Goal: Information Seeking & Learning: Learn about a topic

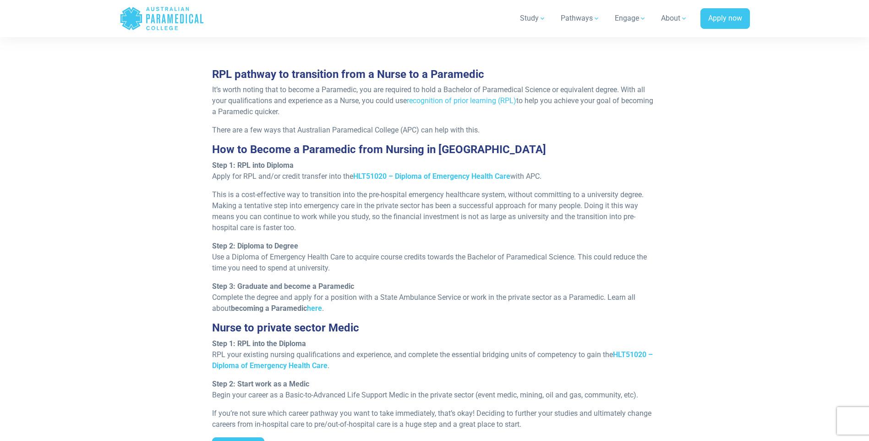
scroll to position [824, 0]
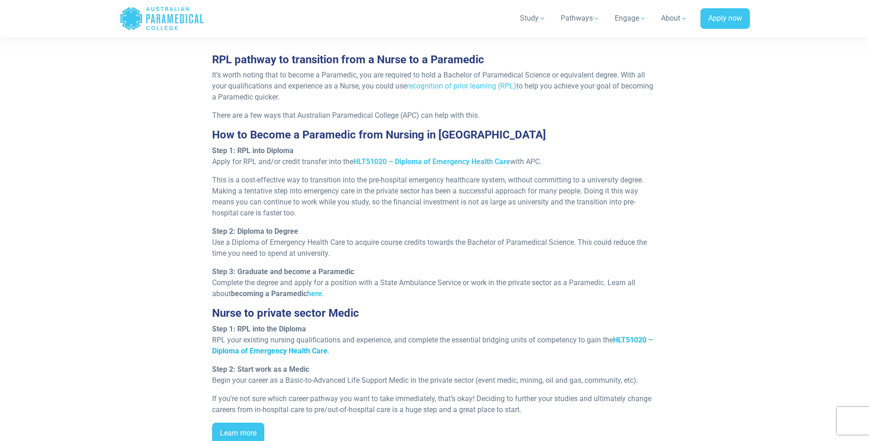
click at [309, 335] on strong "HLT51020 – Diploma of Emergency Health Care" at bounding box center [432, 345] width 441 height 20
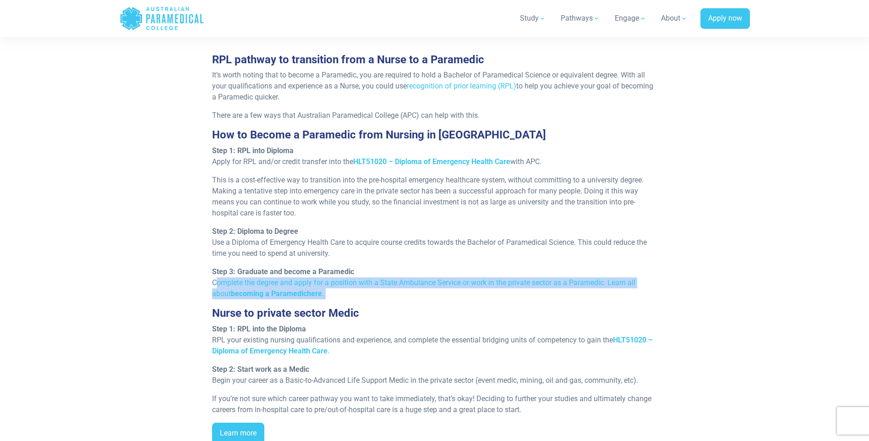
drag, startPoint x: 0, startPoint y: 256, endPoint x: -7, endPoint y: 289, distance: 32.8
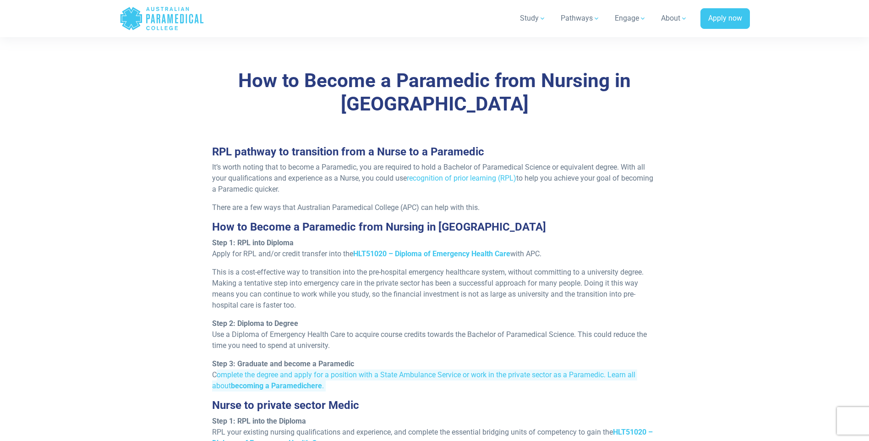
scroll to position [687, 0]
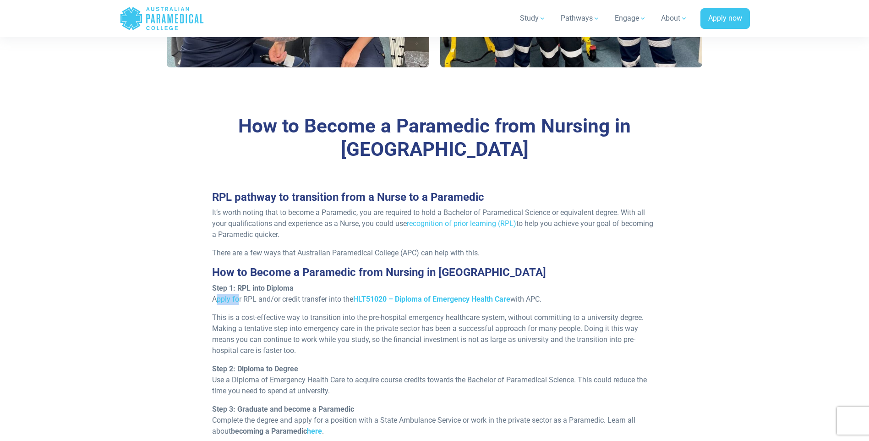
drag, startPoint x: 211, startPoint y: 274, endPoint x: 235, endPoint y: 277, distance: 24.9
click at [235, 277] on div "RPL pathway to transition from a Nurse to a Paramedic It’s worth noting that to…" at bounding box center [435, 389] width 456 height 397
drag, startPoint x: 236, startPoint y: 277, endPoint x: 300, endPoint y: 278, distance: 64.6
click at [300, 283] on p "Step 1: RPL into Diploma Apply for RPL and/or credit transfer into the HLT51020…" at bounding box center [434, 294] width 445 height 22
click at [270, 238] on div "RPL pathway to transition from a Nurse to a Paramedic It’s worth noting that to…" at bounding box center [435, 389] width 456 height 397
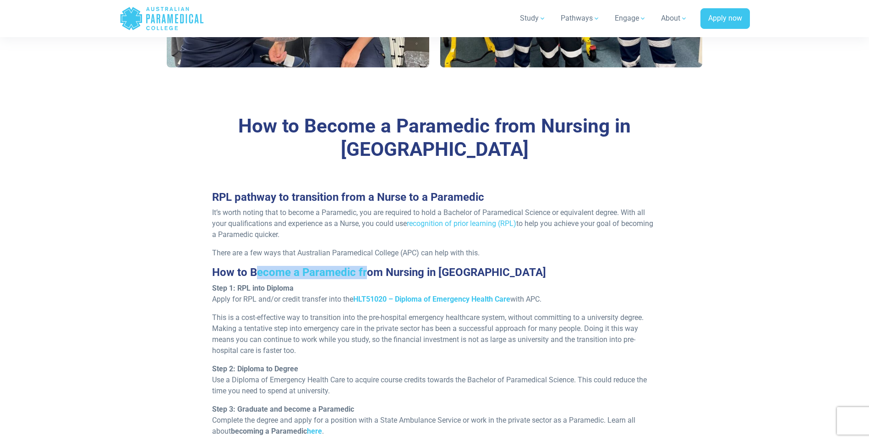
drag, startPoint x: 258, startPoint y: 245, endPoint x: 367, endPoint y: 244, distance: 109.0
click at [367, 266] on h3 "How to Become a Paramedic from Nursing in Australia" at bounding box center [434, 272] width 445 height 13
drag, startPoint x: 367, startPoint y: 244, endPoint x: 398, endPoint y: 251, distance: 32.1
click at [398, 266] on h3 "How to Become a Paramedic from Nursing in Australia" at bounding box center [434, 272] width 445 height 13
drag, startPoint x: 215, startPoint y: 274, endPoint x: 294, endPoint y: 278, distance: 79.4
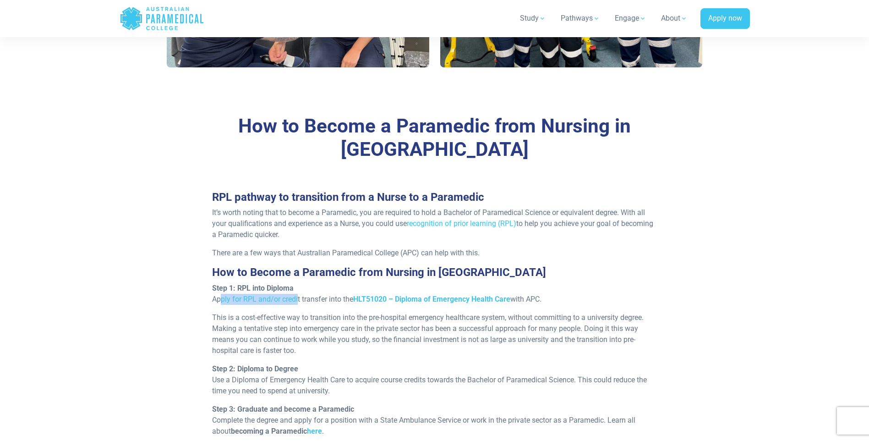
click at [294, 283] on p "Step 1: RPL into Diploma Apply for RPL and/or credit transfer into the HLT51020…" at bounding box center [434, 294] width 445 height 22
drag, startPoint x: 294, startPoint y: 278, endPoint x: 273, endPoint y: 301, distance: 30.8
click at [273, 312] on p "This is a cost-effective way to transition into the pre-hospital emergency heal…" at bounding box center [434, 334] width 445 height 44
drag, startPoint x: 268, startPoint y: 291, endPoint x: 397, endPoint y: 295, distance: 128.7
click at [397, 312] on p "This is a cost-effective way to transition into the pre-hospital emergency heal…" at bounding box center [434, 334] width 445 height 44
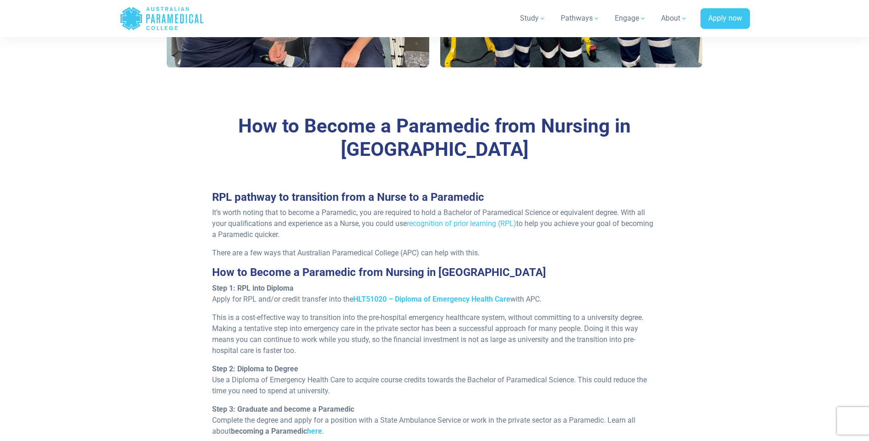
click at [413, 312] on p "This is a cost-effective way to transition into the pre-hospital emergency heal…" at bounding box center [434, 334] width 445 height 44
drag, startPoint x: 441, startPoint y: 305, endPoint x: 442, endPoint y: 310, distance: 5.6
click at [442, 312] on p "This is a cost-effective way to transition into the pre-hospital emergency heal…" at bounding box center [434, 334] width 445 height 44
drag, startPoint x: 237, startPoint y: 265, endPoint x: 250, endPoint y: 265, distance: 12.4
click at [250, 283] on strong "Step 1: RPL into Diploma" at bounding box center [253, 287] width 82 height 9
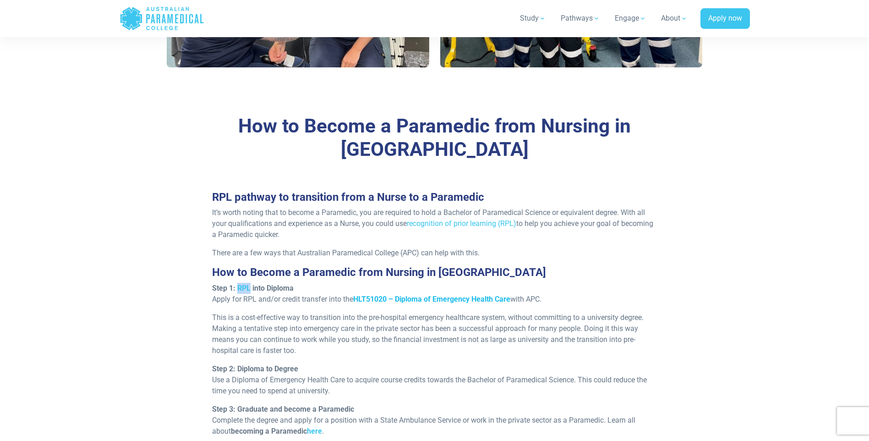
click at [397, 294] on strong "HLT51020 – Diploma of Emergency Health Care" at bounding box center [431, 298] width 157 height 9
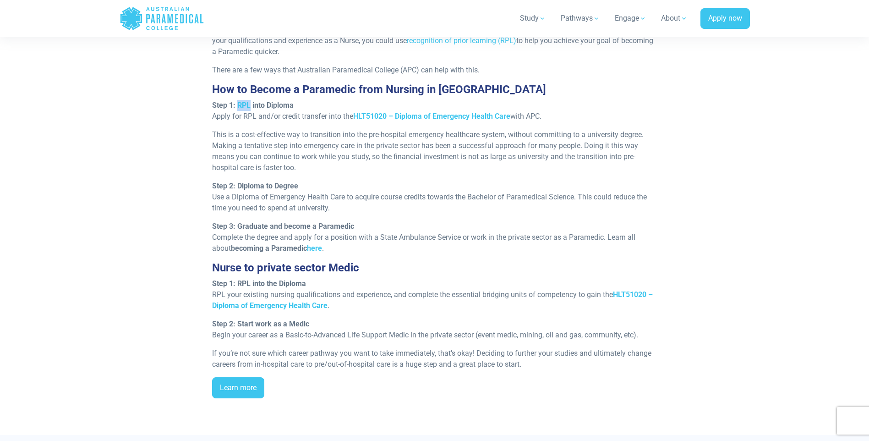
scroll to position [870, 0]
click at [285, 289] on strong "HLT51020 – Diploma of Emergency Health Care" at bounding box center [432, 299] width 441 height 20
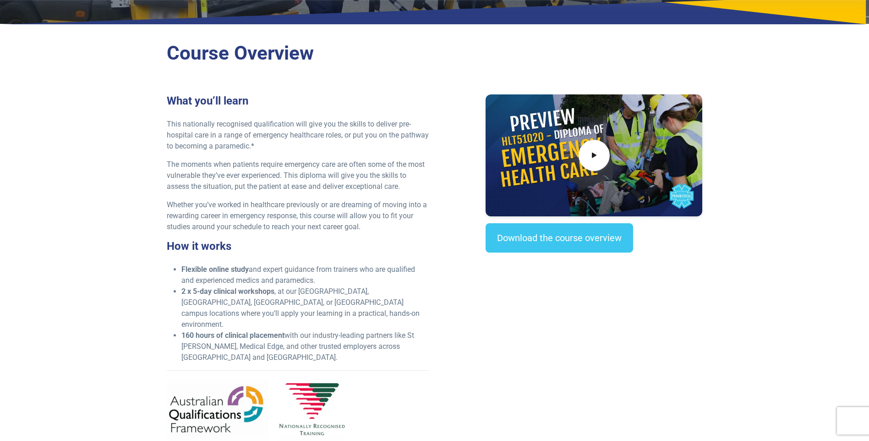
scroll to position [137, 0]
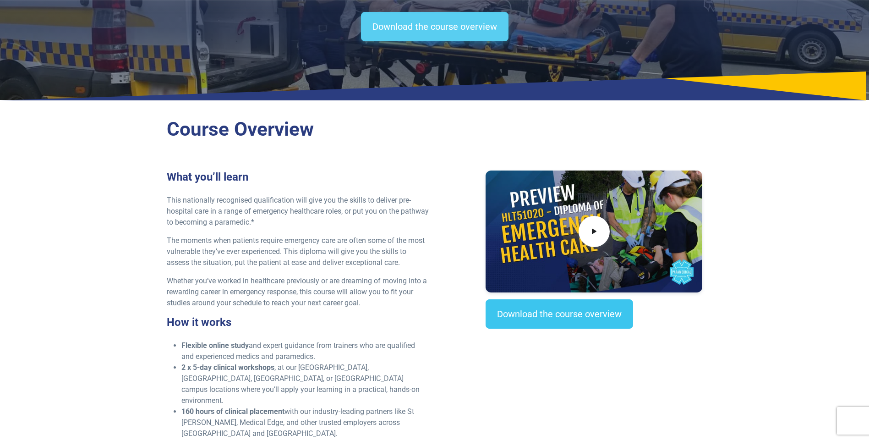
click at [413, 37] on link "Download the course overview" at bounding box center [434, 26] width 147 height 29
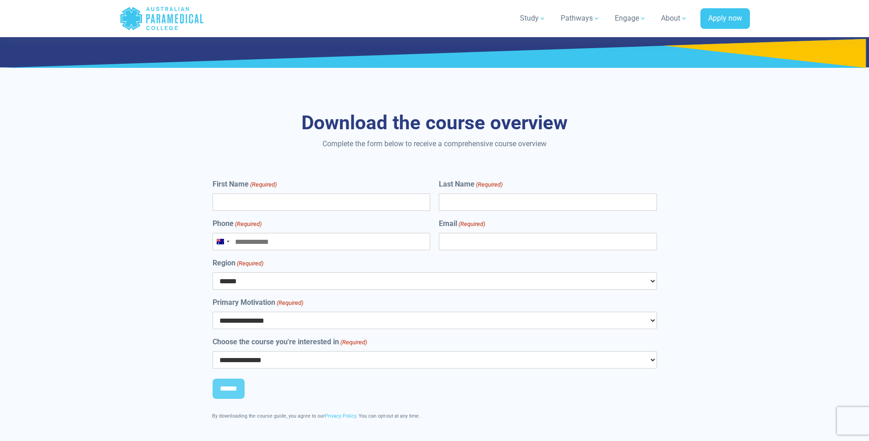
scroll to position [4872, 0]
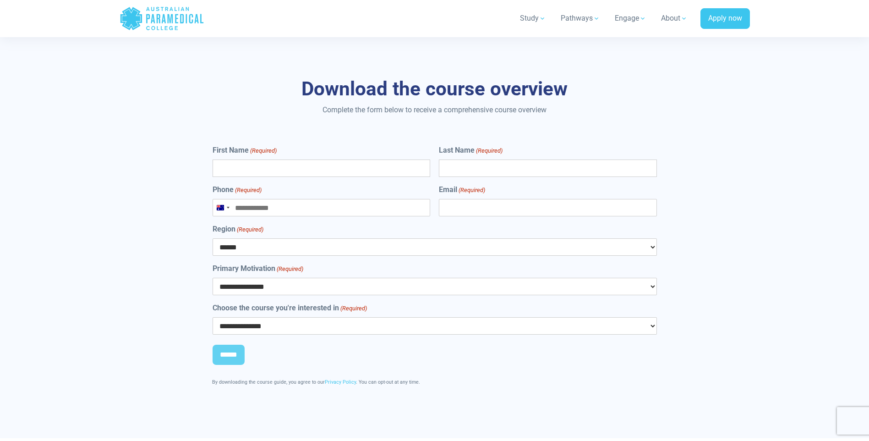
click at [267, 238] on select "****** *** *** *** ** ** *** ** *** **" at bounding box center [434, 246] width 444 height 17
select select "**"
click at [212, 238] on select "****** *** *** *** ** ** *** ** *** **" at bounding box center [434, 246] width 444 height 17
click at [240, 278] on select "**********" at bounding box center [434, 286] width 444 height 17
select select "**********"
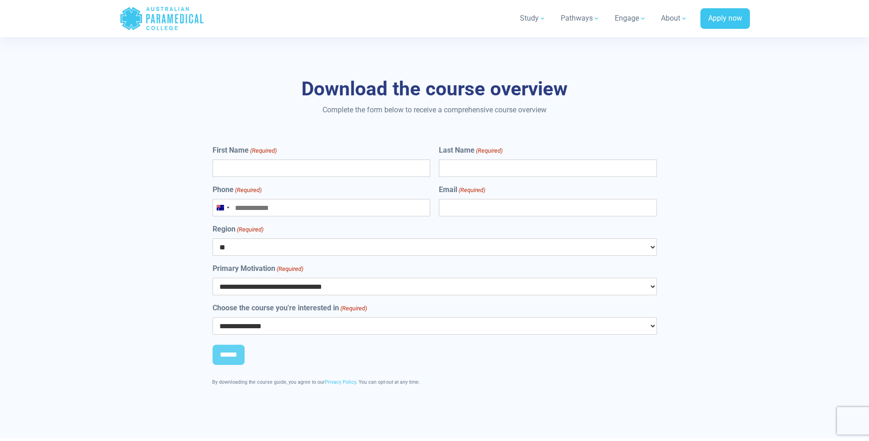
click at [212, 278] on select "**********" at bounding box center [434, 286] width 444 height 17
click at [284, 317] on select "**********" at bounding box center [434, 325] width 444 height 17
select select "**********"
click at [212, 317] on select "**********" at bounding box center [434, 325] width 444 height 17
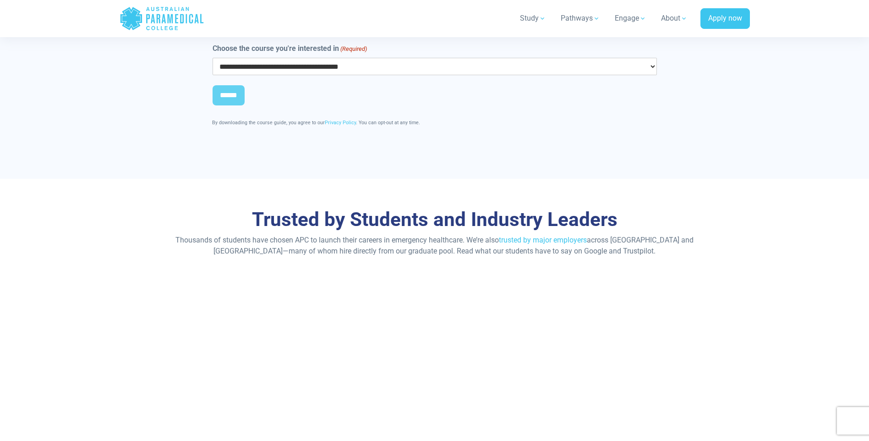
scroll to position [5147, 0]
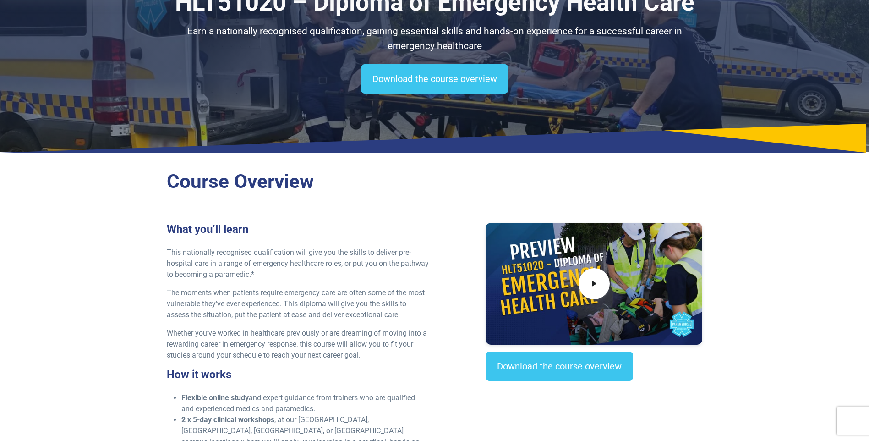
scroll to position [137, 0]
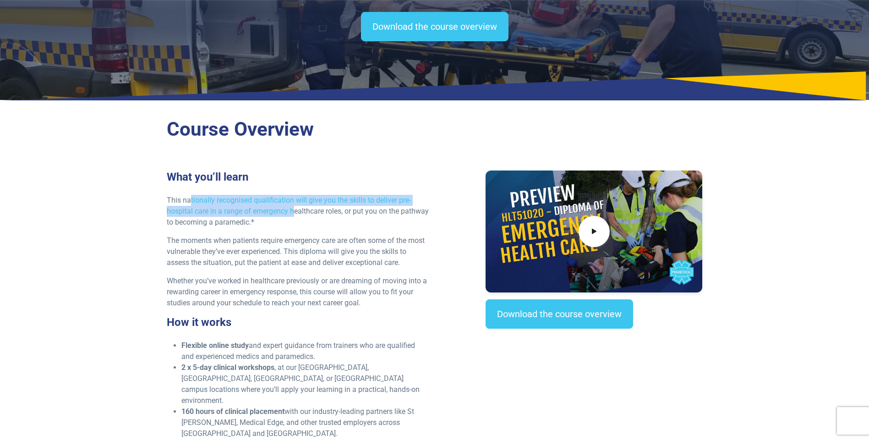
drag, startPoint x: 189, startPoint y: 198, endPoint x: 296, endPoint y: 206, distance: 107.9
click at [296, 206] on p "This nationally recognised qualification will give you the skills to deliver pr…" at bounding box center [298, 211] width 262 height 33
drag, startPoint x: 296, startPoint y: 206, endPoint x: 290, endPoint y: 210, distance: 7.2
click at [290, 210] on p "This nationally recognised qualification will give you the skills to deliver pr…" at bounding box center [298, 211] width 262 height 33
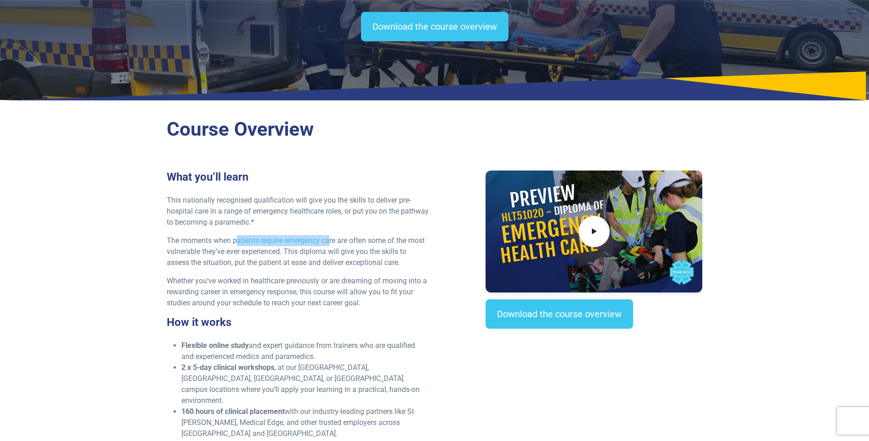
drag, startPoint x: 236, startPoint y: 240, endPoint x: 331, endPoint y: 245, distance: 95.4
click at [331, 245] on p "The moments when patients require emergency care are often some of the most vul…" at bounding box center [298, 251] width 262 height 33
drag, startPoint x: 331, startPoint y: 245, endPoint x: 339, endPoint y: 252, distance: 10.7
click at [339, 252] on p "The moments when patients require emergency care are often some of the most vul…" at bounding box center [298, 251] width 262 height 33
drag, startPoint x: 212, startPoint y: 254, endPoint x: 284, endPoint y: 250, distance: 72.0
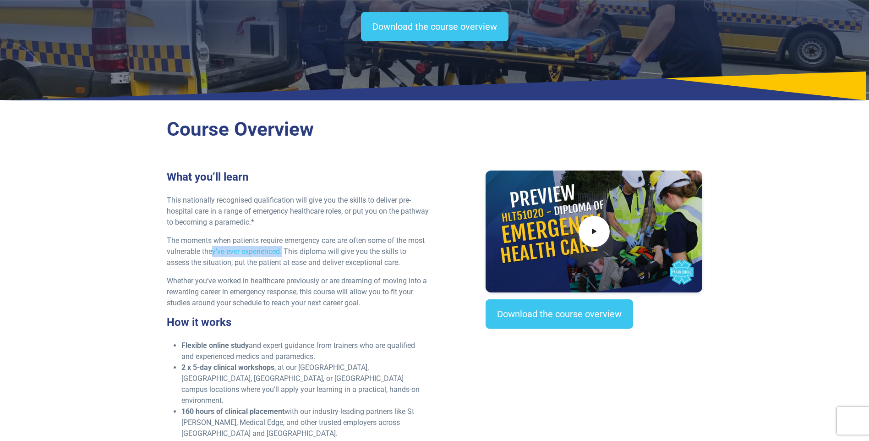
click at [284, 250] on p "The moments when patients require emergency care are often some of the most vul…" at bounding box center [298, 251] width 262 height 33
drag, startPoint x: 284, startPoint y: 250, endPoint x: 330, endPoint y: 253, distance: 46.4
click at [330, 253] on p "The moments when patients require emergency care are often some of the most vul…" at bounding box center [298, 251] width 262 height 33
drag, startPoint x: 260, startPoint y: 259, endPoint x: 383, endPoint y: 261, distance: 123.2
click at [383, 261] on p "The moments when patients require emergency care are often some of the most vul…" at bounding box center [298, 251] width 262 height 33
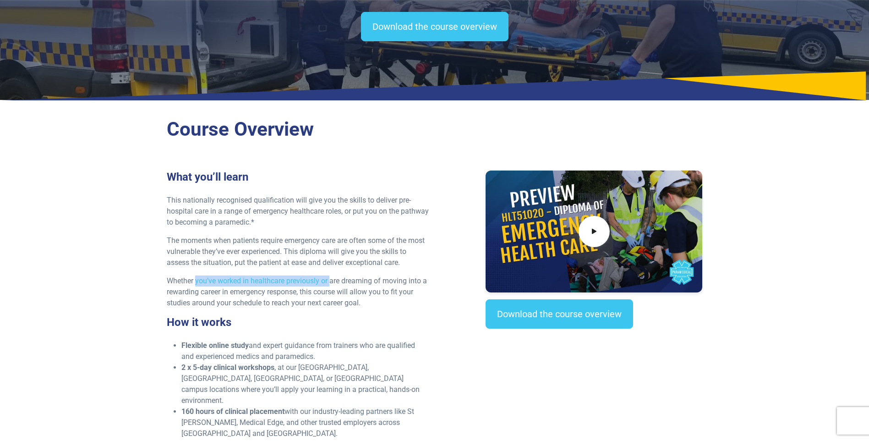
drag, startPoint x: 196, startPoint y: 277, endPoint x: 332, endPoint y: 279, distance: 135.6
click at [332, 279] on p "Whether you’ve worked in healthcare previously or are dreaming of moving into a…" at bounding box center [298, 291] width 262 height 33
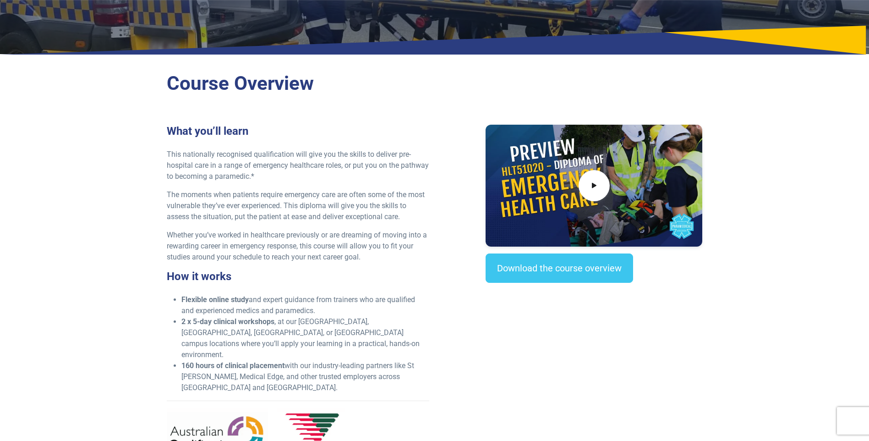
click at [390, 247] on p "Whether you’ve worked in healthcare previously or are dreaming of moving into a…" at bounding box center [298, 245] width 262 height 33
drag, startPoint x: 198, startPoint y: 254, endPoint x: 356, endPoint y: 253, distance: 158.0
click at [356, 253] on p "Whether you’ve worked in healthcare previously or are dreaming of moving into a…" at bounding box center [298, 245] width 262 height 33
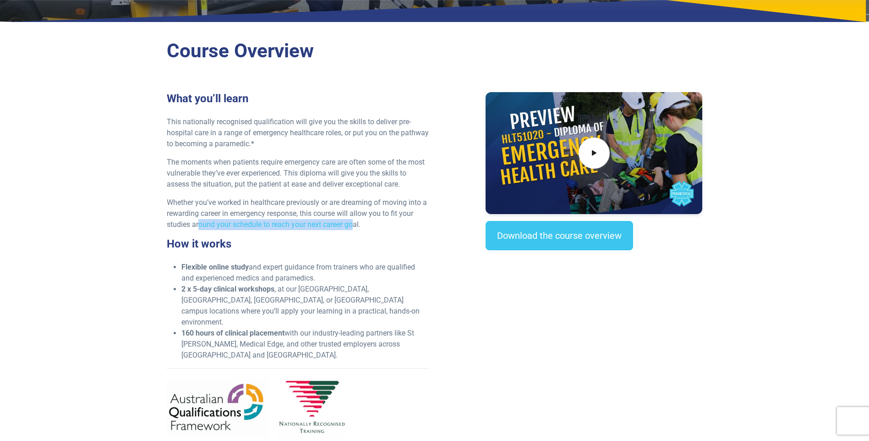
scroll to position [229, 0]
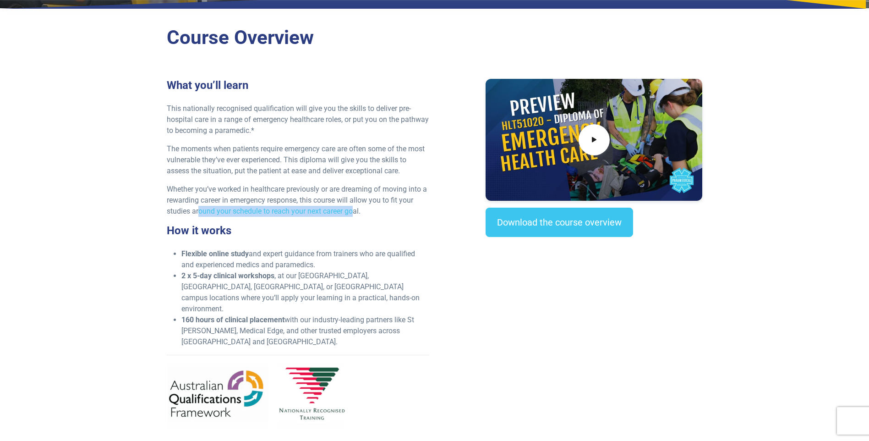
drag, startPoint x: 188, startPoint y: 255, endPoint x: 323, endPoint y: 260, distance: 135.6
click at [323, 260] on li "Flexible online study and expert guidance from trainers who are qualified and e…" at bounding box center [305, 259] width 248 height 22
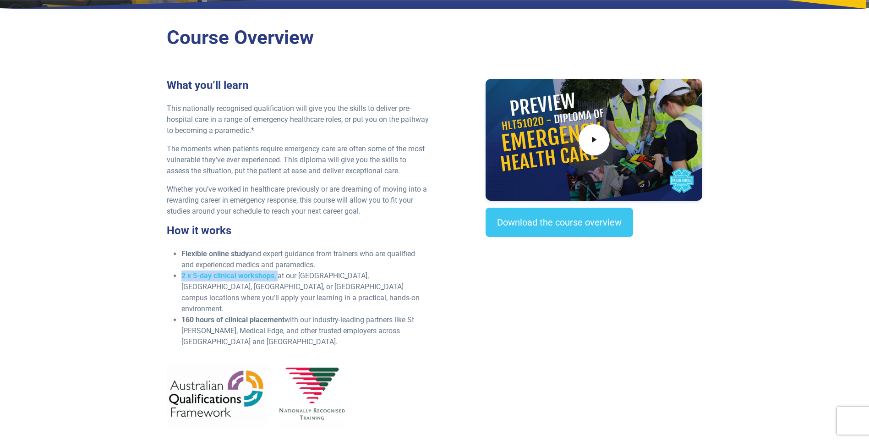
drag, startPoint x: 183, startPoint y: 275, endPoint x: 278, endPoint y: 275, distance: 94.8
click at [278, 275] on li "2 x 5-day clinical workshops , at our NSW, VIC, QLD, or WA campus locations whe…" at bounding box center [305, 292] width 248 height 44
drag, startPoint x: 278, startPoint y: 275, endPoint x: 229, endPoint y: 296, distance: 53.9
click at [229, 315] on strong "160 hours of clinical placement" at bounding box center [232, 319] width 103 height 9
drag, startPoint x: 229, startPoint y: 296, endPoint x: 339, endPoint y: 298, distance: 110.8
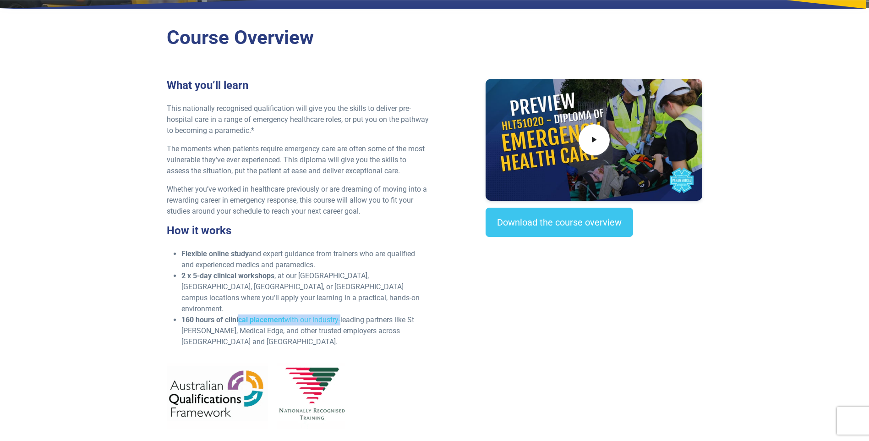
click at [339, 314] on li "160 hours of clinical placement with our industry-leading partners like St John…" at bounding box center [305, 330] width 248 height 33
click at [596, 226] on link "Download the course overview" at bounding box center [558, 221] width 147 height 29
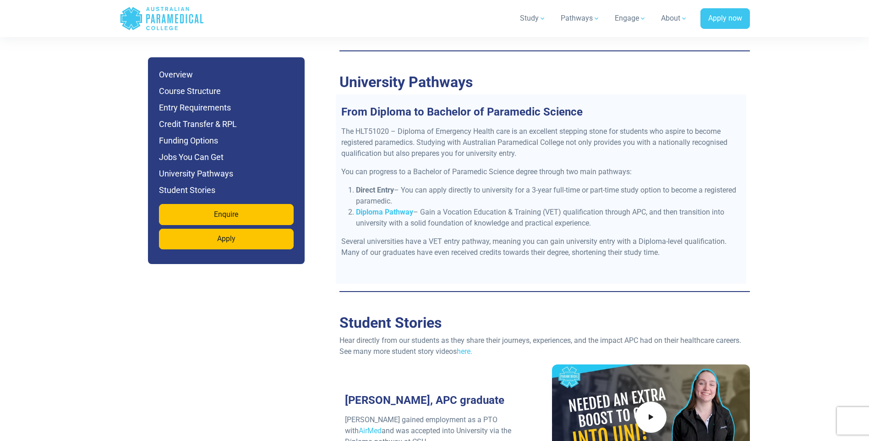
scroll to position [3498, 0]
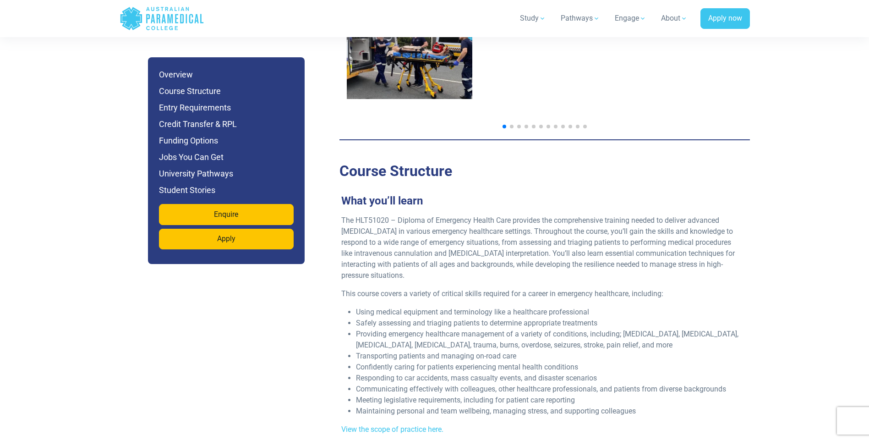
scroll to position [1603, 0]
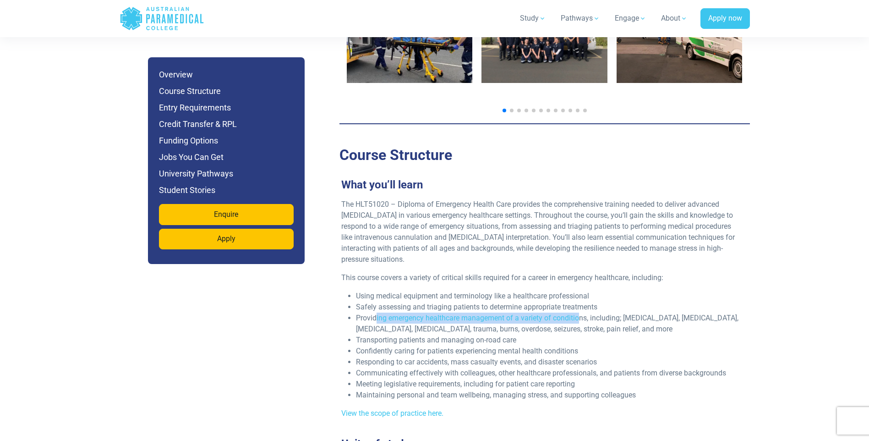
drag, startPoint x: 377, startPoint y: 283, endPoint x: 579, endPoint y: 285, distance: 202.4
click at [579, 312] on li "Providing emergency healthcare management of a variety of conditions, including…" at bounding box center [548, 323] width 385 height 22
drag, startPoint x: 579, startPoint y: 285, endPoint x: 661, endPoint y: 283, distance: 82.0
click at [661, 312] on li "Providing emergency healthcare management of a variety of conditions, including…" at bounding box center [548, 323] width 385 height 22
drag, startPoint x: 661, startPoint y: 283, endPoint x: 681, endPoint y: 284, distance: 20.2
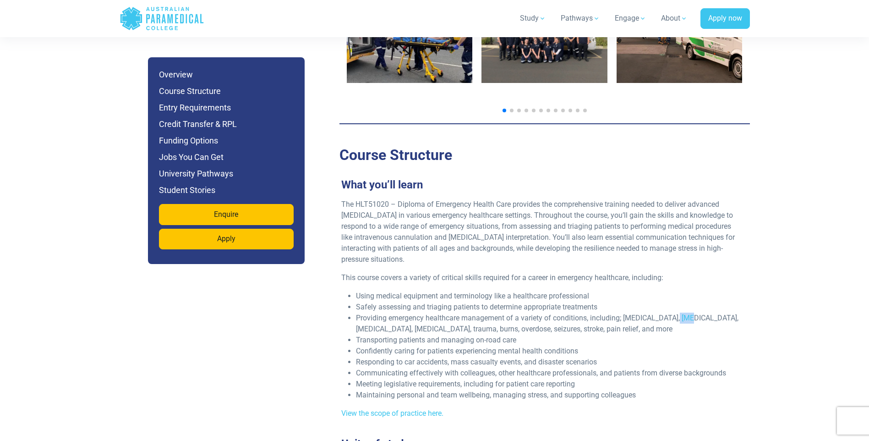
click at [681, 312] on li "Providing emergency healthcare management of a variety of conditions, including…" at bounding box center [548, 323] width 385 height 22
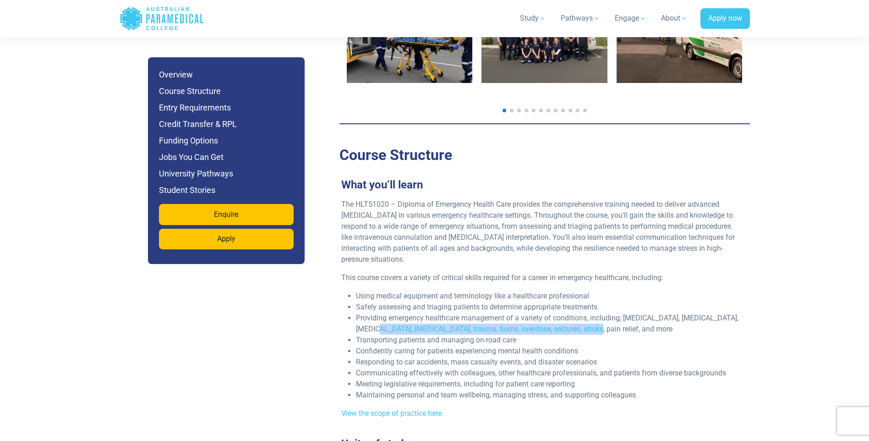
drag, startPoint x: 361, startPoint y: 295, endPoint x: 563, endPoint y: 294, distance: 201.5
click at [563, 312] on li "Providing emergency healthcare management of a variety of conditions, including…" at bounding box center [548, 323] width 385 height 22
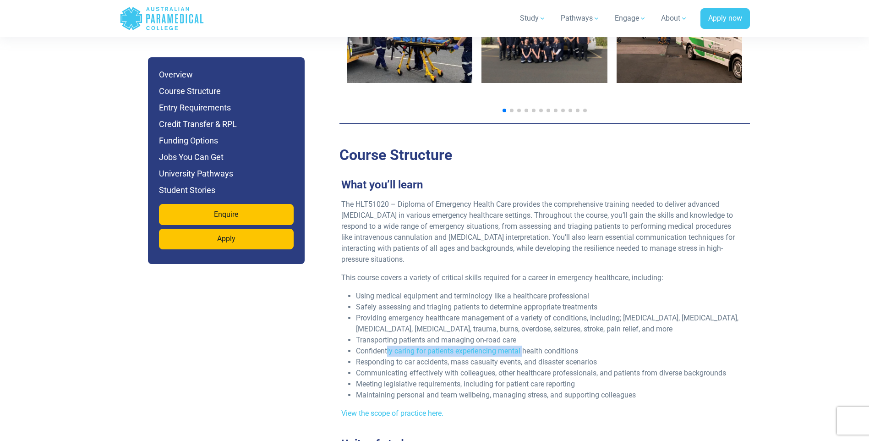
drag, startPoint x: 386, startPoint y: 318, endPoint x: 525, endPoint y: 316, distance: 138.8
click at [525, 346] on span "Confidently caring for patients experiencing mental health conditions" at bounding box center [467, 350] width 222 height 9
drag, startPoint x: 409, startPoint y: 348, endPoint x: 436, endPoint y: 350, distance: 26.2
click at [436, 379] on span "Meeting legislative requirements, including for patient care reporting" at bounding box center [465, 383] width 219 height 9
drag, startPoint x: 436, startPoint y: 350, endPoint x: 458, endPoint y: 359, distance: 24.8
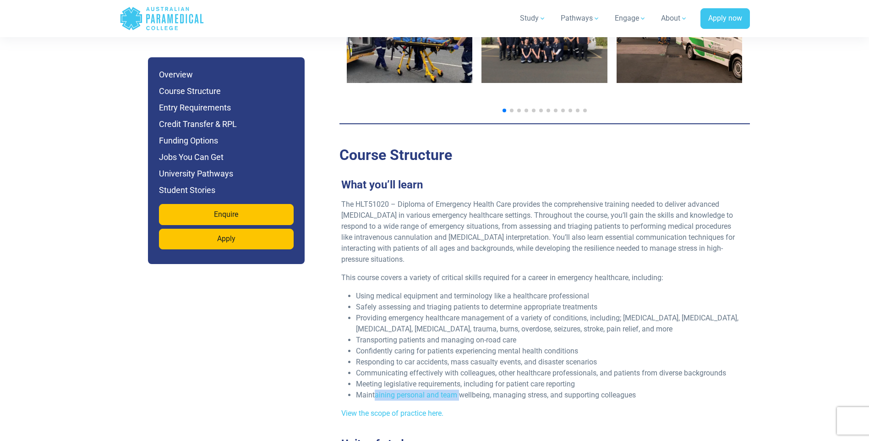
click at [458, 389] on li "Maintaining personal and team wellbeing, managing stress, and supporting collea…" at bounding box center [548, 394] width 385 height 11
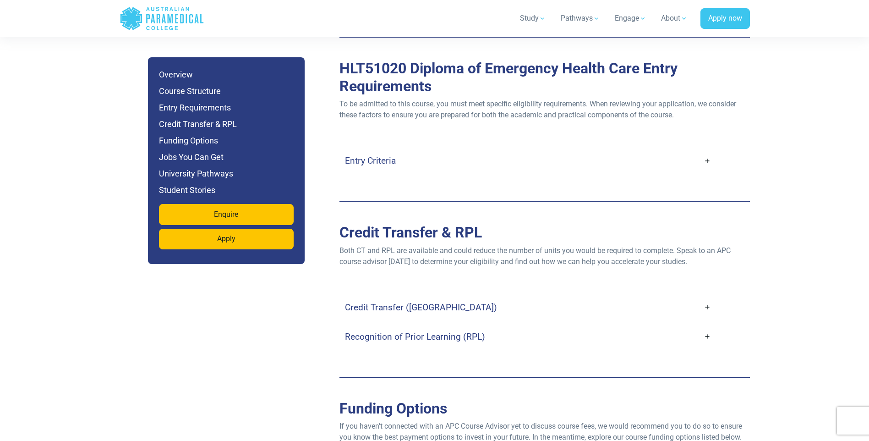
scroll to position [2519, 0]
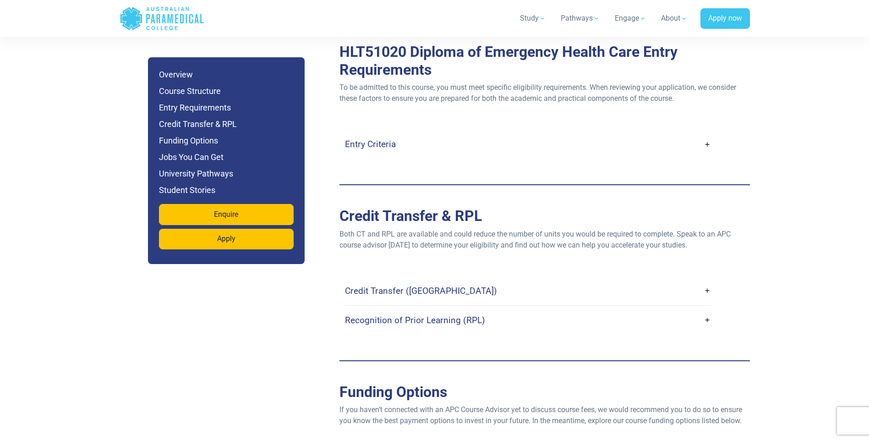
click at [382, 139] on h4 "Entry Criteria" at bounding box center [370, 144] width 51 height 11
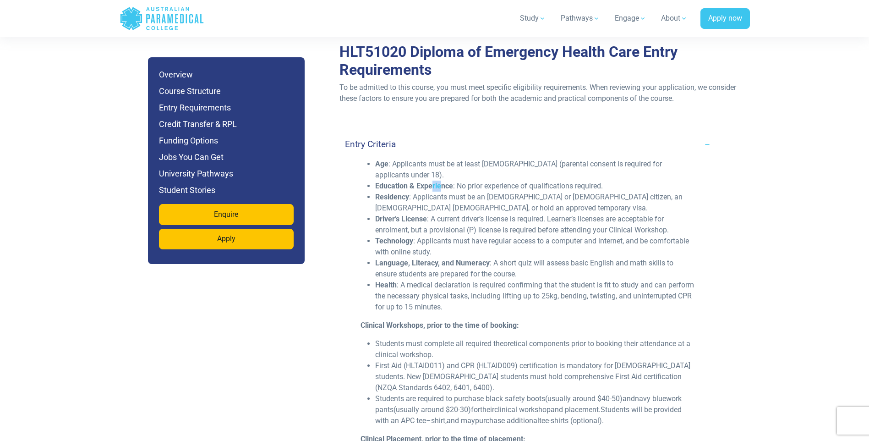
drag, startPoint x: 432, startPoint y: 149, endPoint x: 439, endPoint y: 155, distance: 9.7
click at [439, 181] on strong "Education & Experience" at bounding box center [414, 185] width 78 height 9
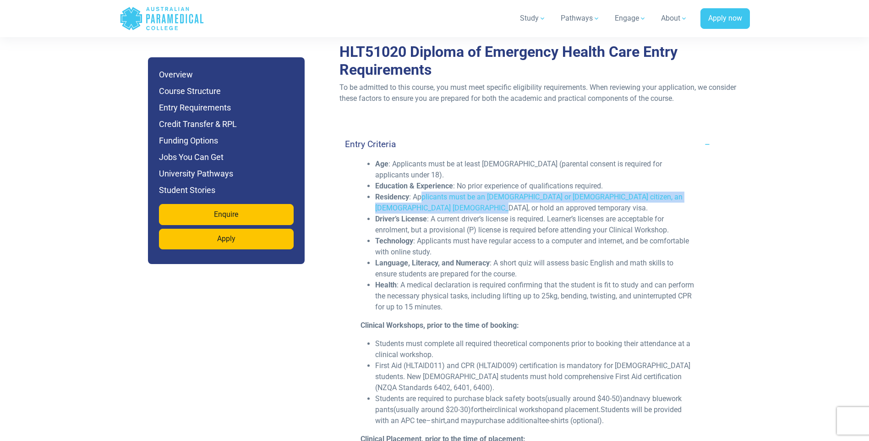
drag, startPoint x: 439, startPoint y: 155, endPoint x: 460, endPoint y: 170, distance: 25.3
click at [460, 191] on li "Residency : Applicants must be an [DEMOGRAPHIC_DATA] or [DEMOGRAPHIC_DATA] citi…" at bounding box center [535, 202] width 320 height 22
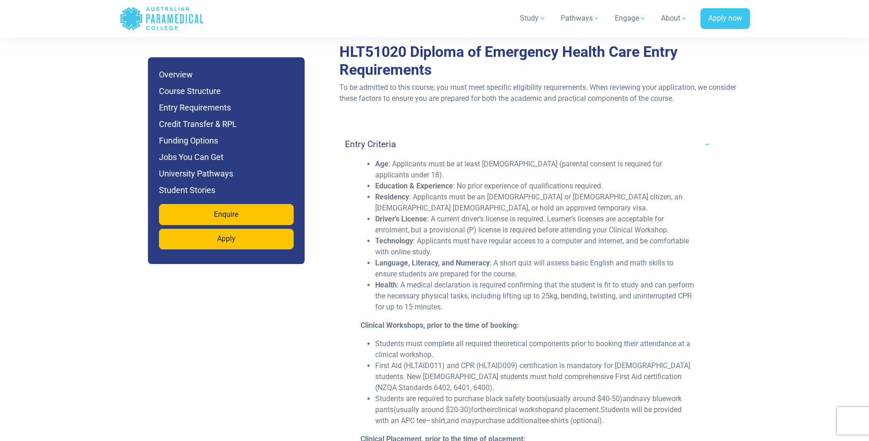
drag, startPoint x: 460, startPoint y: 170, endPoint x: 428, endPoint y: 191, distance: 38.2
click at [436, 213] on li "Driver’s License : A current driver’s license is required. Learner’s licenses a…" at bounding box center [535, 224] width 320 height 22
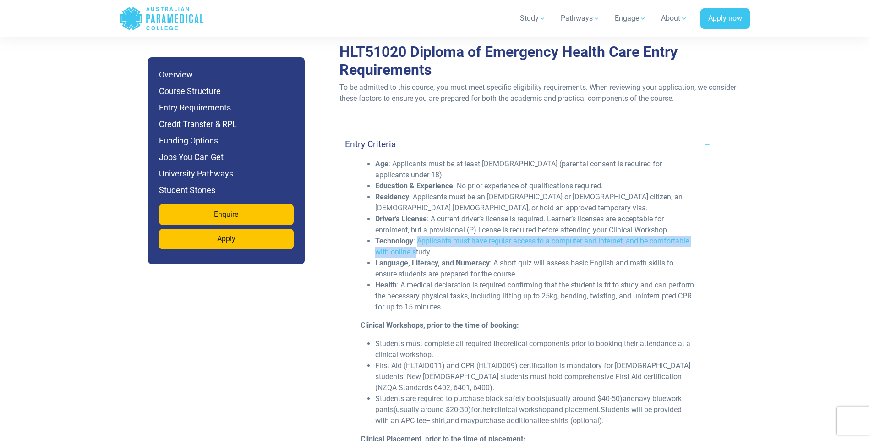
click at [416, 235] on li "Technology : Applicants must have regular access to a computer and internet, an…" at bounding box center [535, 246] width 320 height 22
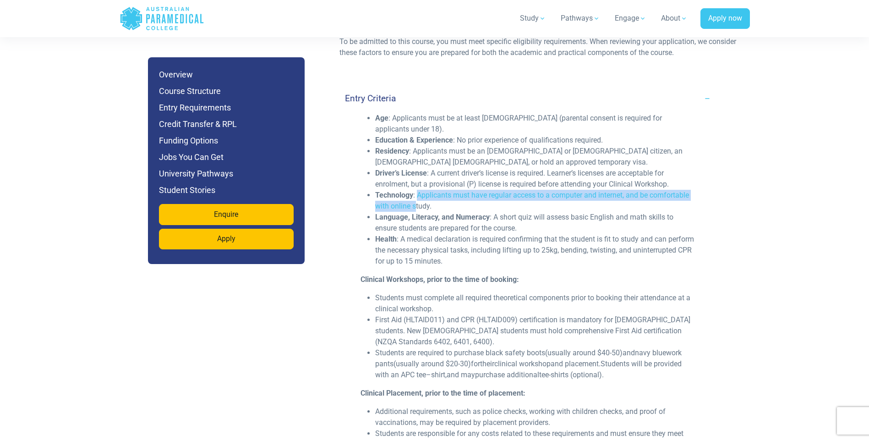
scroll to position [2610, 0]
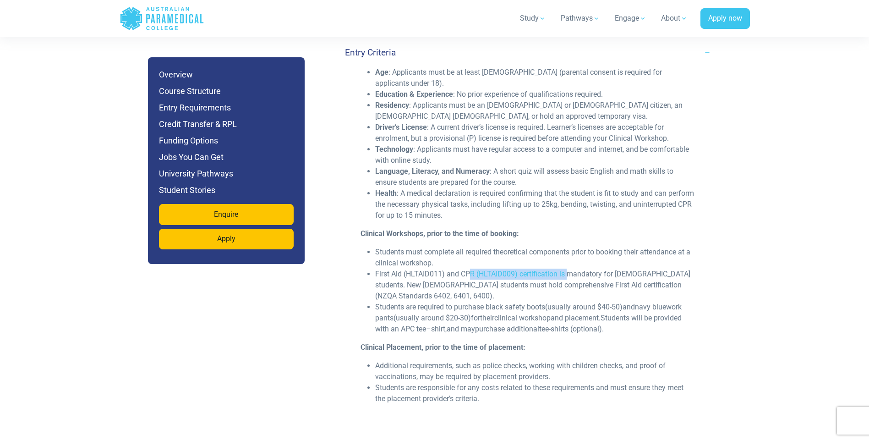
drag, startPoint x: 468, startPoint y: 240, endPoint x: 567, endPoint y: 236, distance: 99.0
click at [567, 268] on li "First Aid (HLTAID011) and CPR (HLTAID009) certification is mandatory for [DEMOG…" at bounding box center [535, 284] width 320 height 33
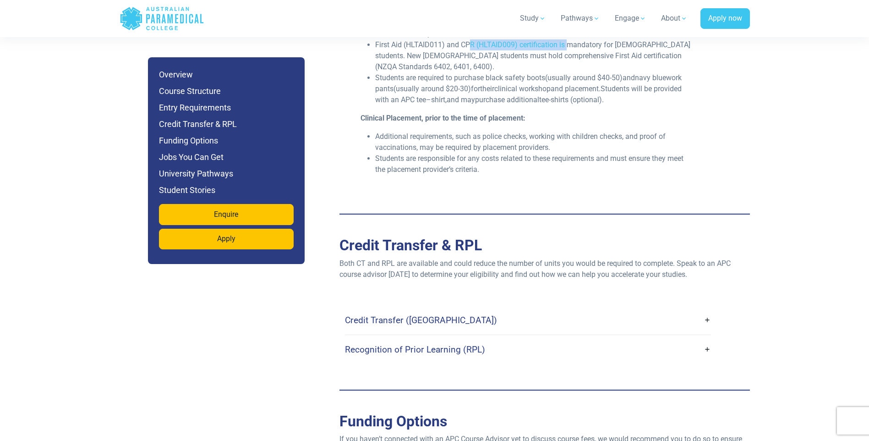
scroll to position [2885, 0]
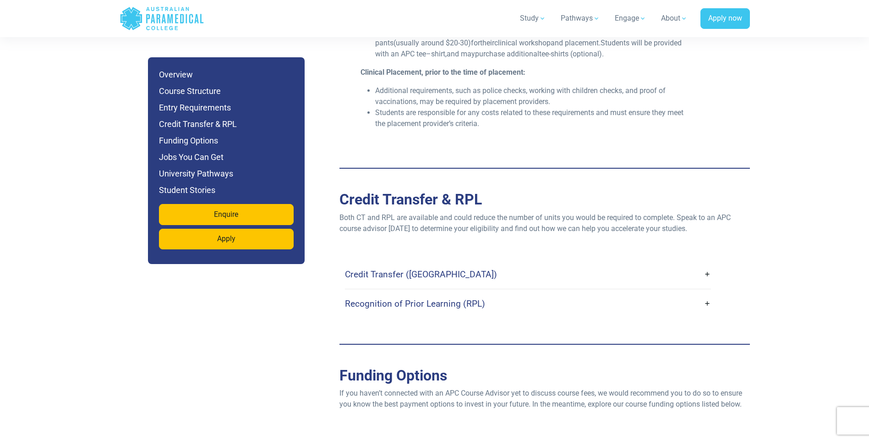
click at [367, 269] on h4 "Credit Transfer ([GEOGRAPHIC_DATA])" at bounding box center [421, 274] width 152 height 11
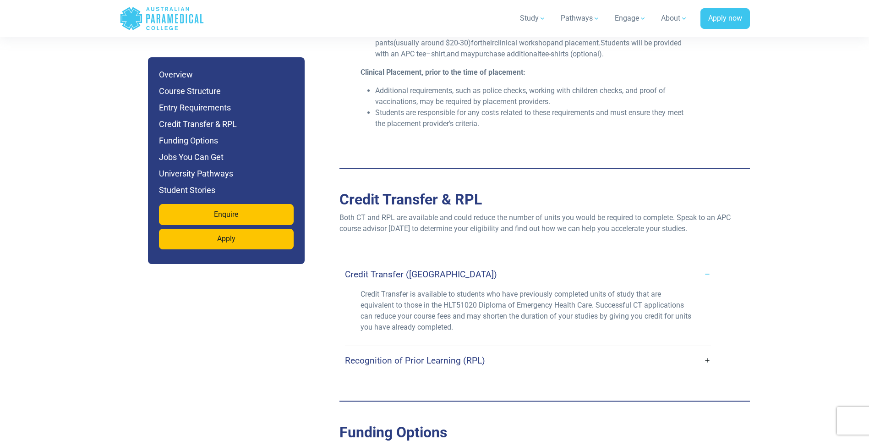
click at [367, 269] on h4 "Credit Transfer ([GEOGRAPHIC_DATA])" at bounding box center [421, 274] width 152 height 11
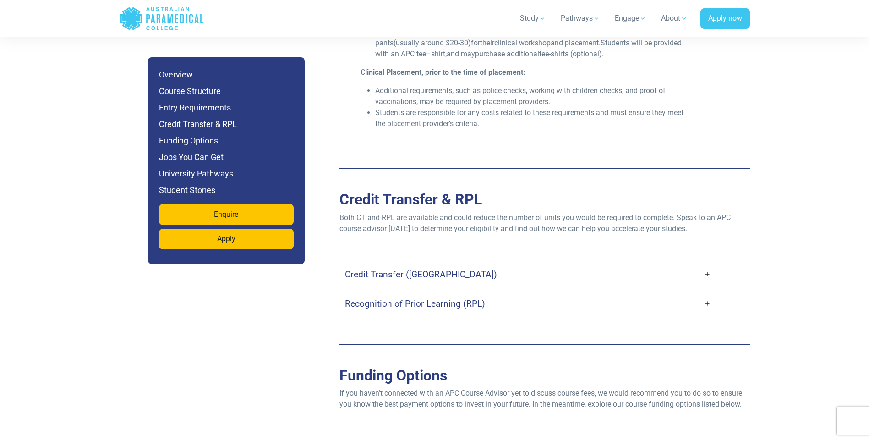
click at [394, 298] on h4 "Recognition of Prior Learning (RPL)" at bounding box center [415, 303] width 140 height 11
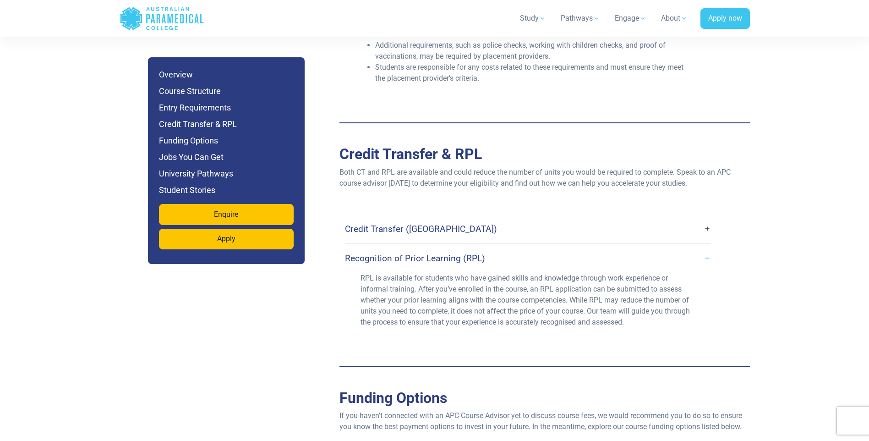
scroll to position [2931, 0]
click at [414, 252] on h4 "Recognition of Prior Learning (RPL)" at bounding box center [415, 257] width 140 height 11
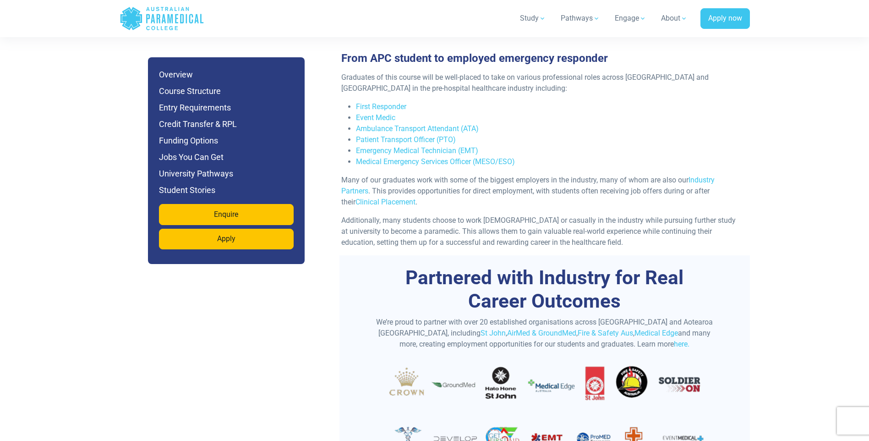
scroll to position [3453, 0]
